Goal: Check status

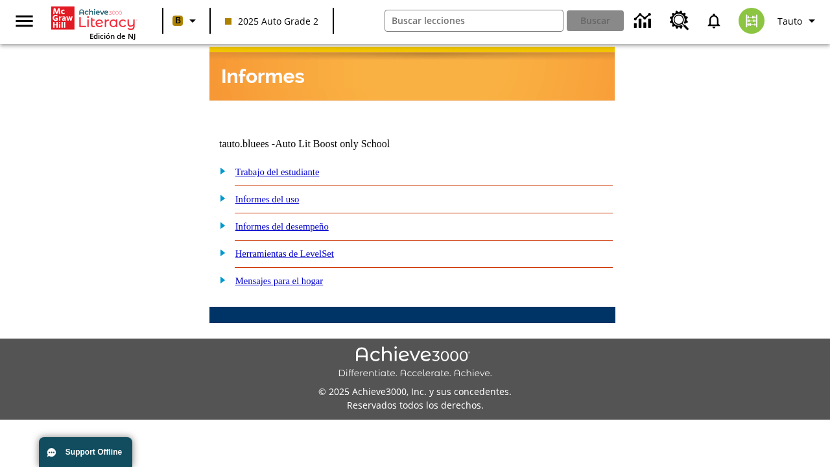
click at [292, 167] on link "Trabajo del estudiante" at bounding box center [277, 172] width 84 height 10
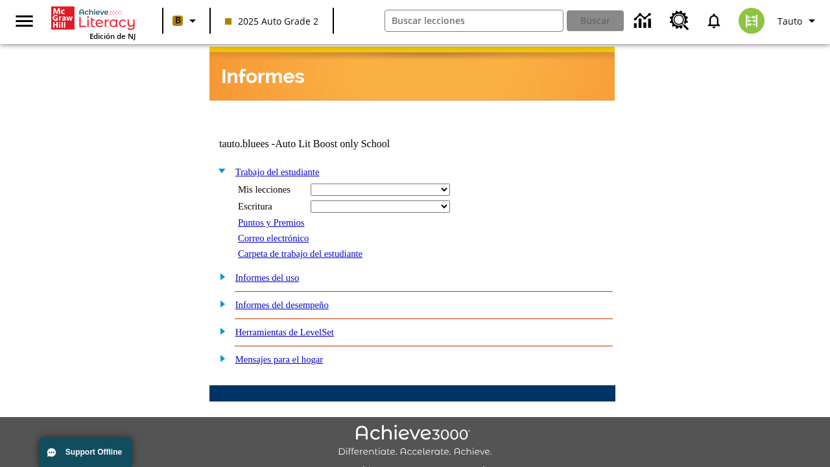
select select "/options/reports/?report_id=24&atype=14&section=2"
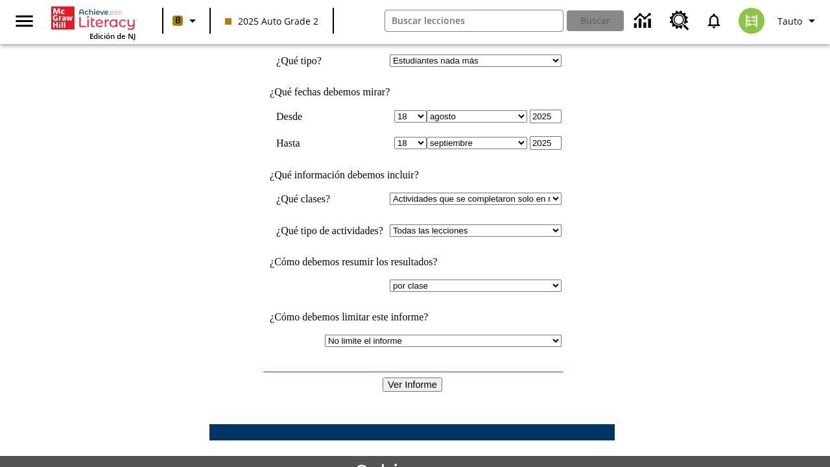
click at [412, 377] on input "Ver Informe" at bounding box center [413, 384] width 60 height 14
